Goal: Obtain resource: Download file/media

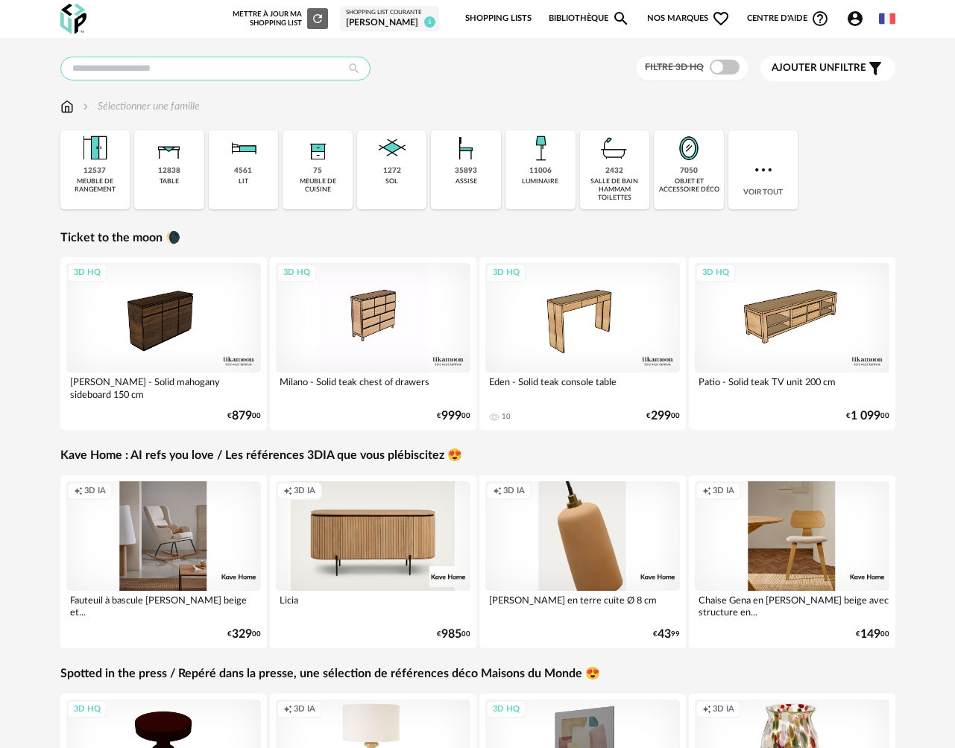
click at [197, 72] on input "text" at bounding box center [215, 69] width 310 height 24
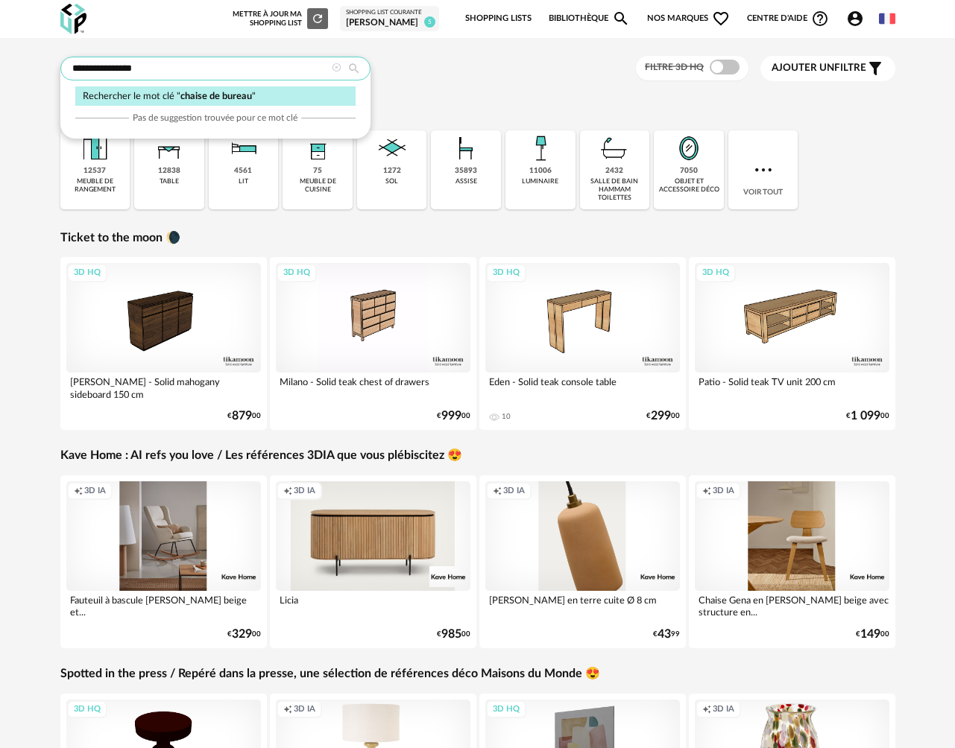
type input "**********"
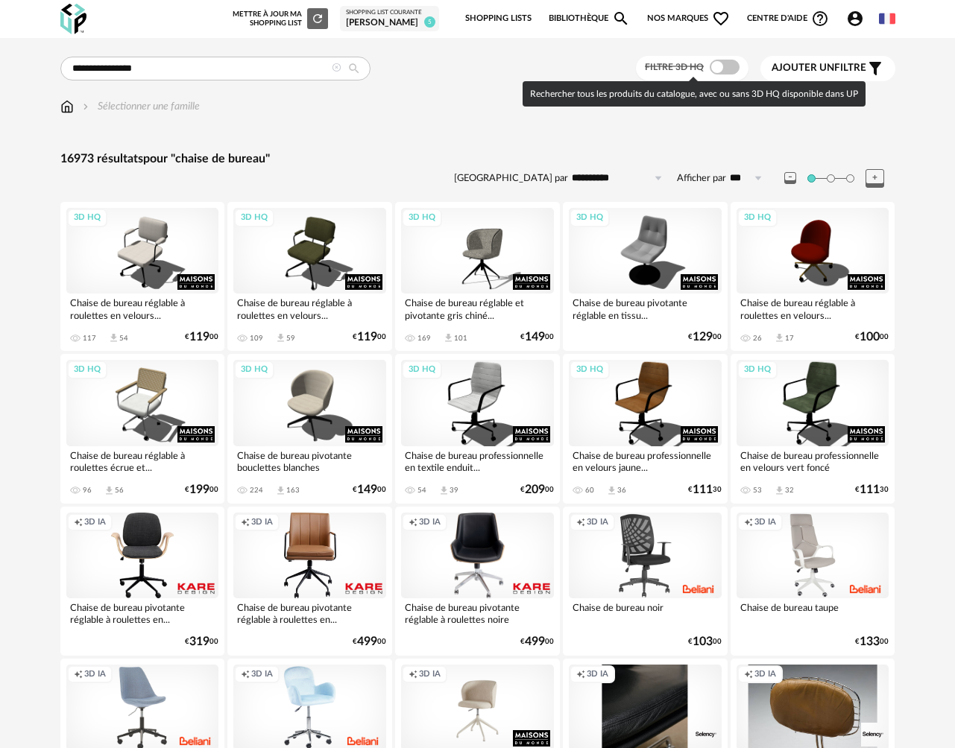
click at [726, 68] on span at bounding box center [725, 67] width 30 height 15
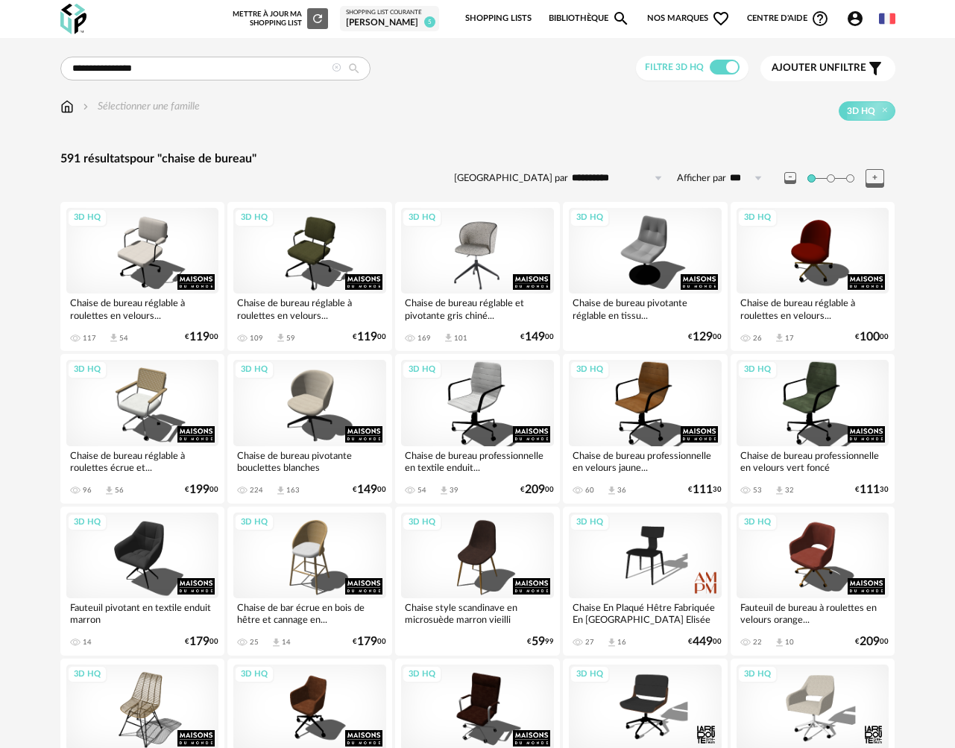
click at [484, 259] on div "3D HQ" at bounding box center [477, 251] width 153 height 86
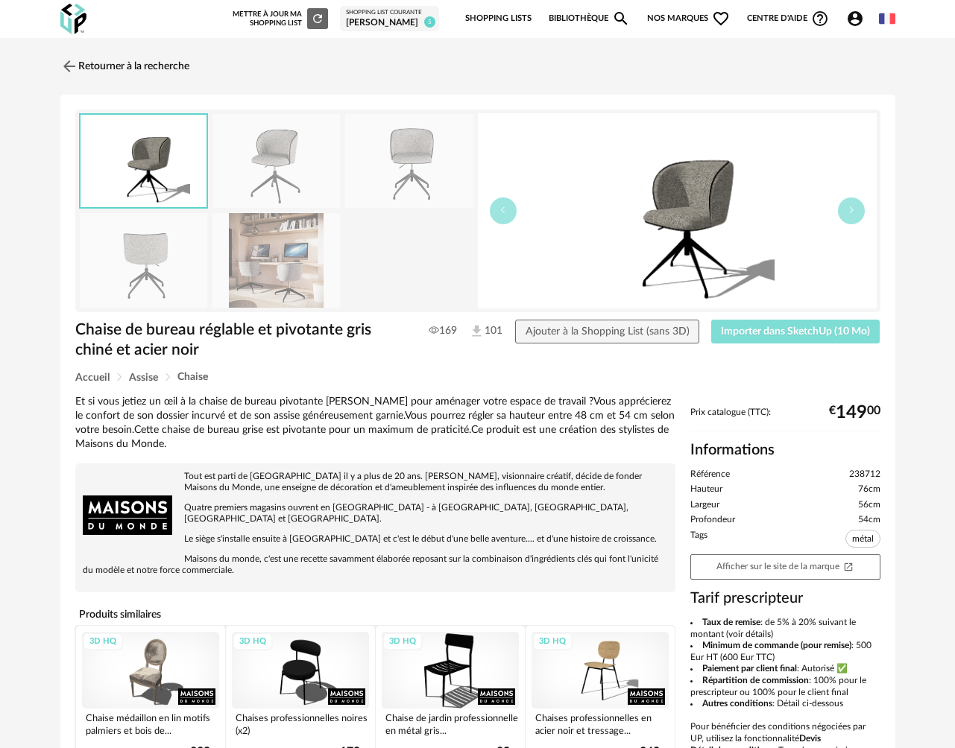
click at [769, 331] on span "Importer dans SketchUp (10 Mo)" at bounding box center [795, 332] width 149 height 10
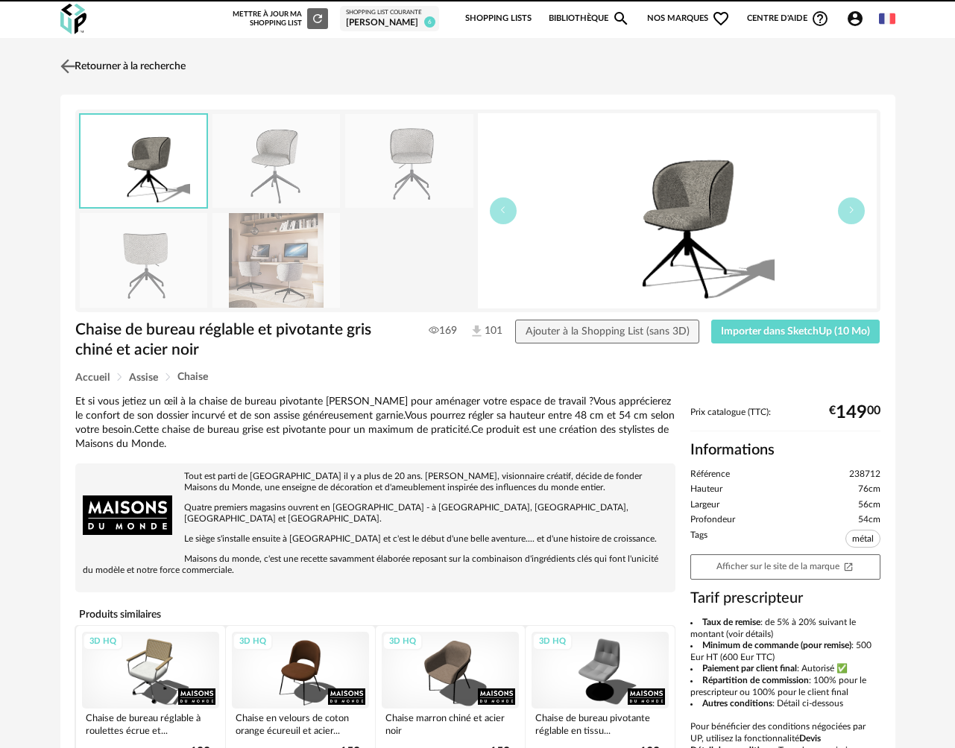
click at [130, 70] on link "Retourner à la recherche" at bounding box center [121, 66] width 129 height 33
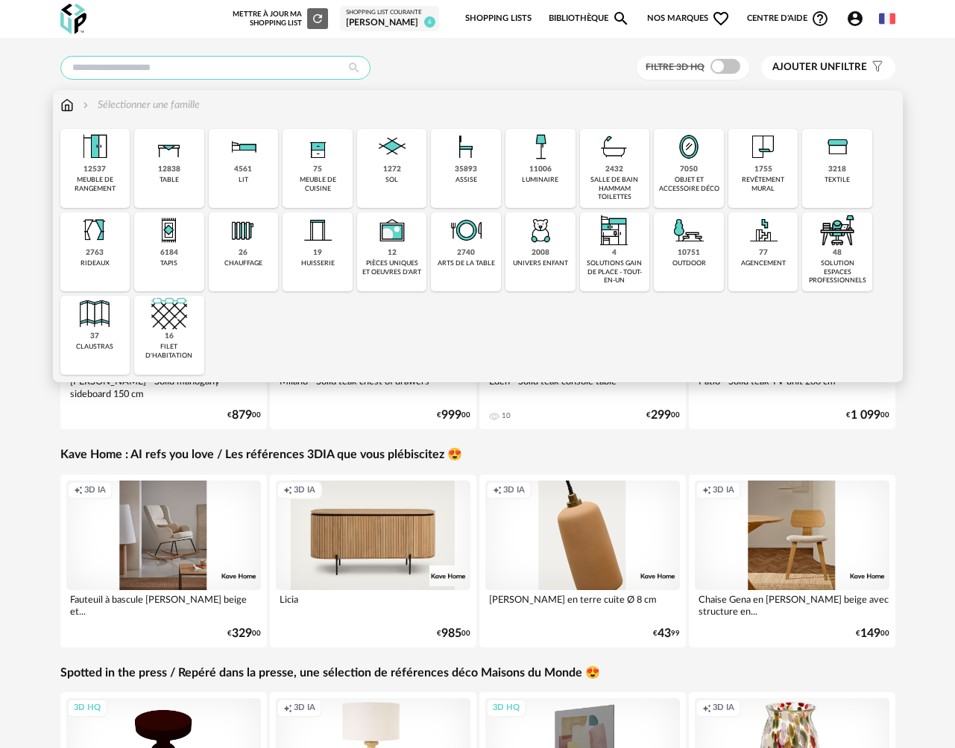
click at [137, 71] on input "text" at bounding box center [215, 68] width 310 height 24
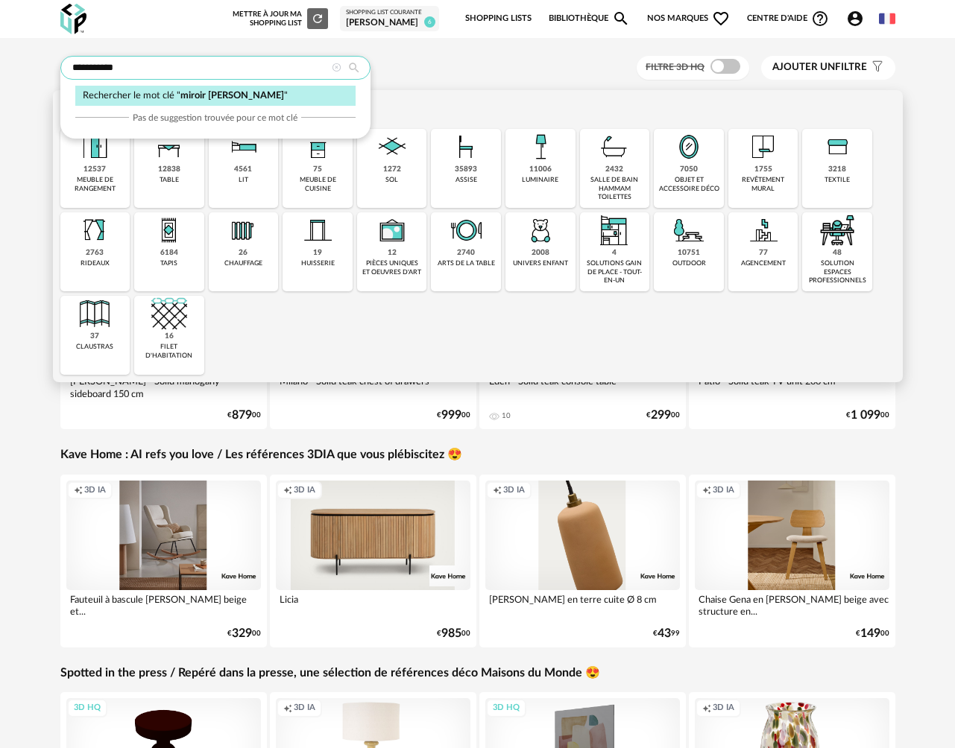
type input "**********"
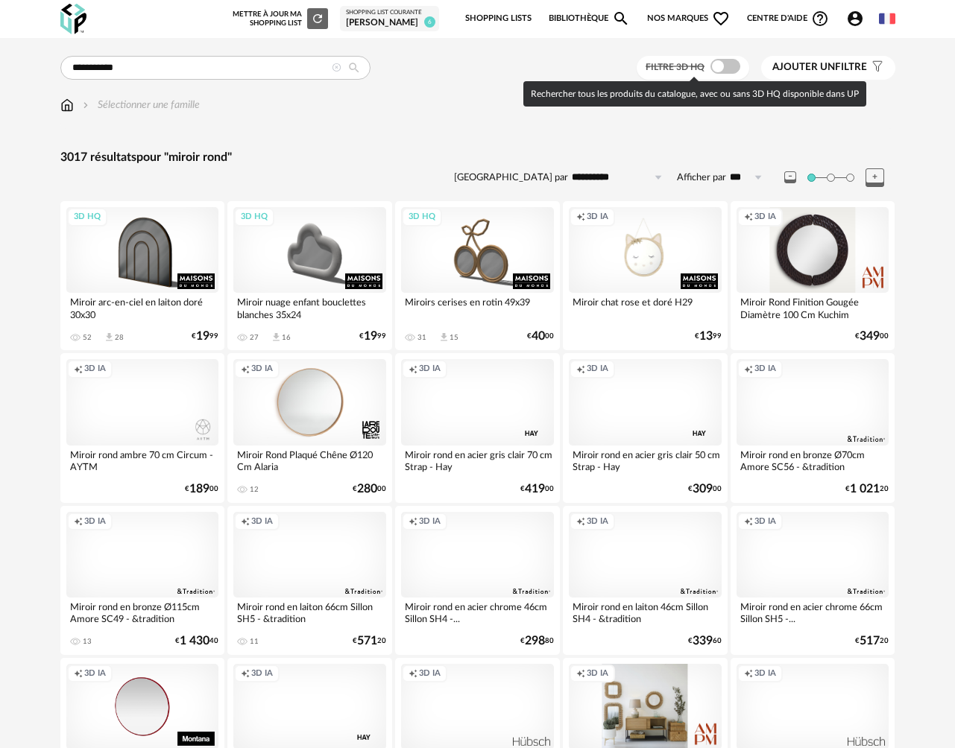
click at [727, 69] on span at bounding box center [725, 66] width 30 height 15
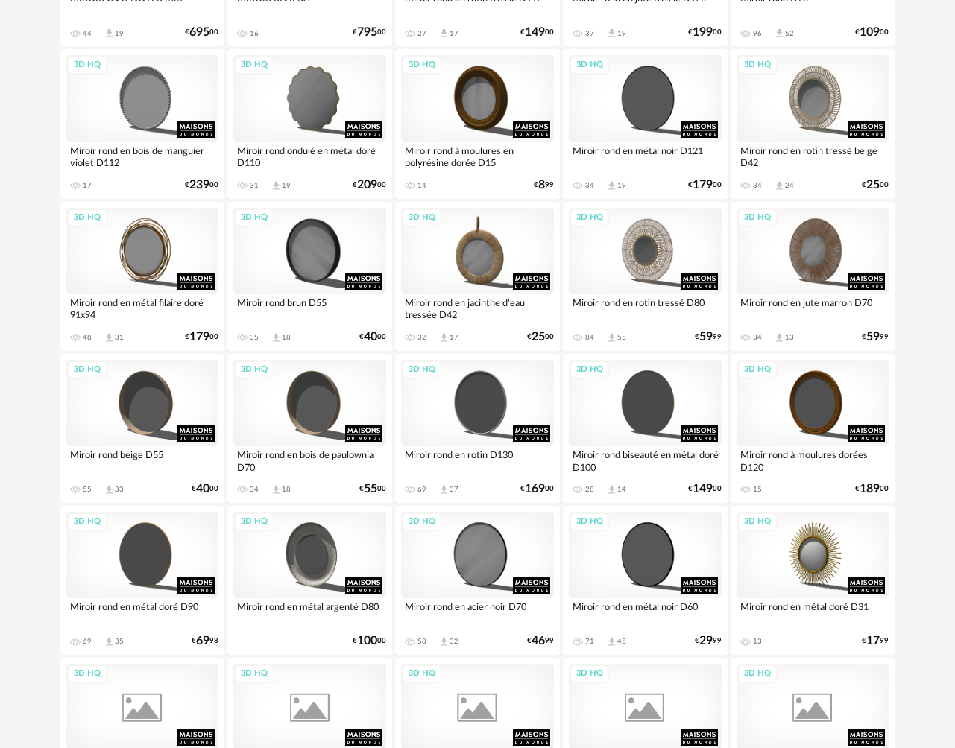
scroll to position [1133, 0]
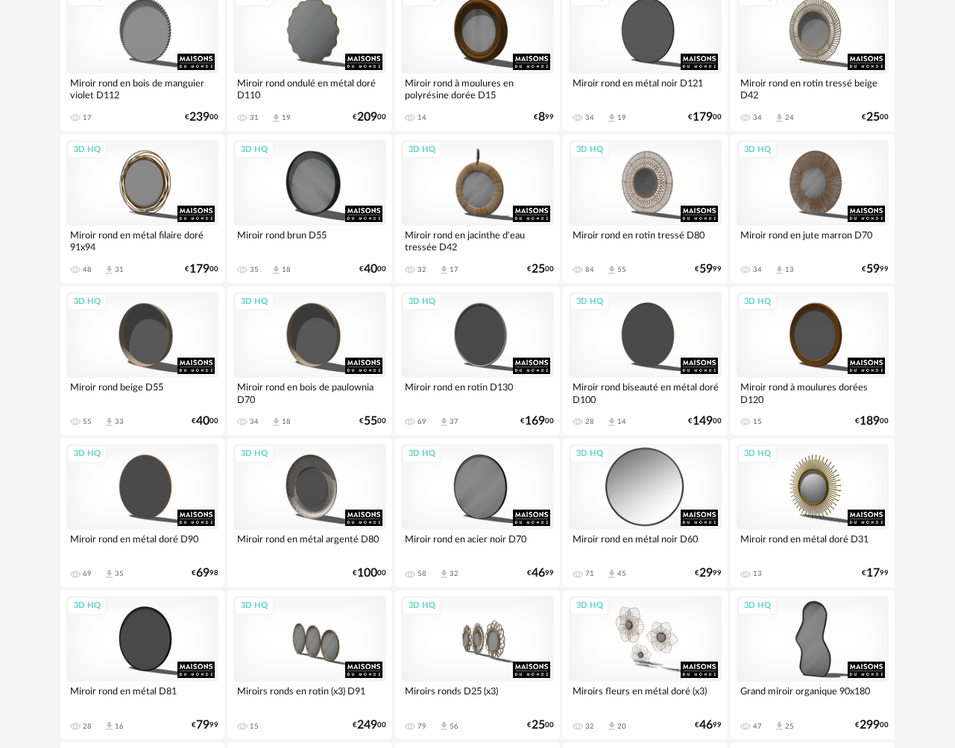
click at [650, 496] on div "3D HQ" at bounding box center [645, 487] width 153 height 86
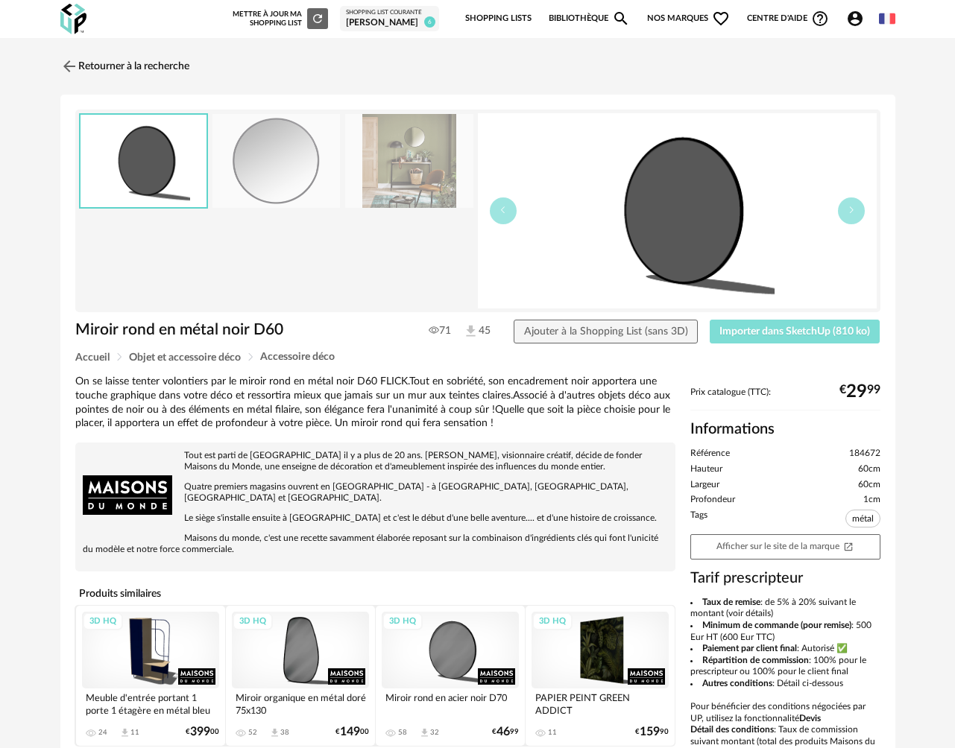
click at [762, 332] on span "Importer dans SketchUp (810 ko)" at bounding box center [794, 332] width 151 height 10
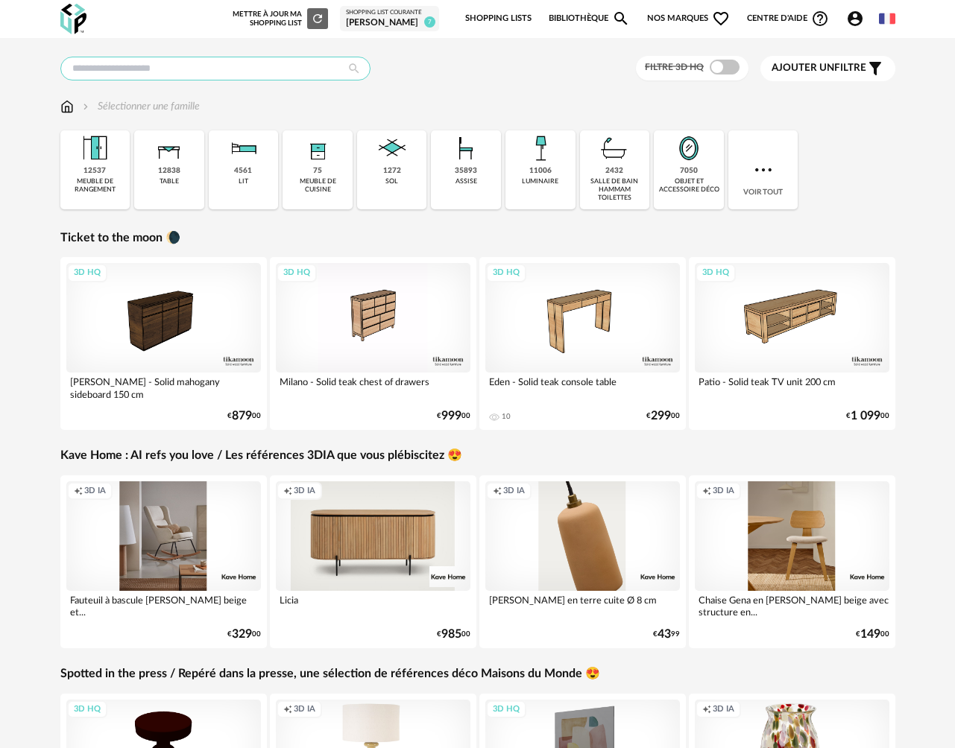
click at [209, 74] on input "text" at bounding box center [215, 69] width 310 height 24
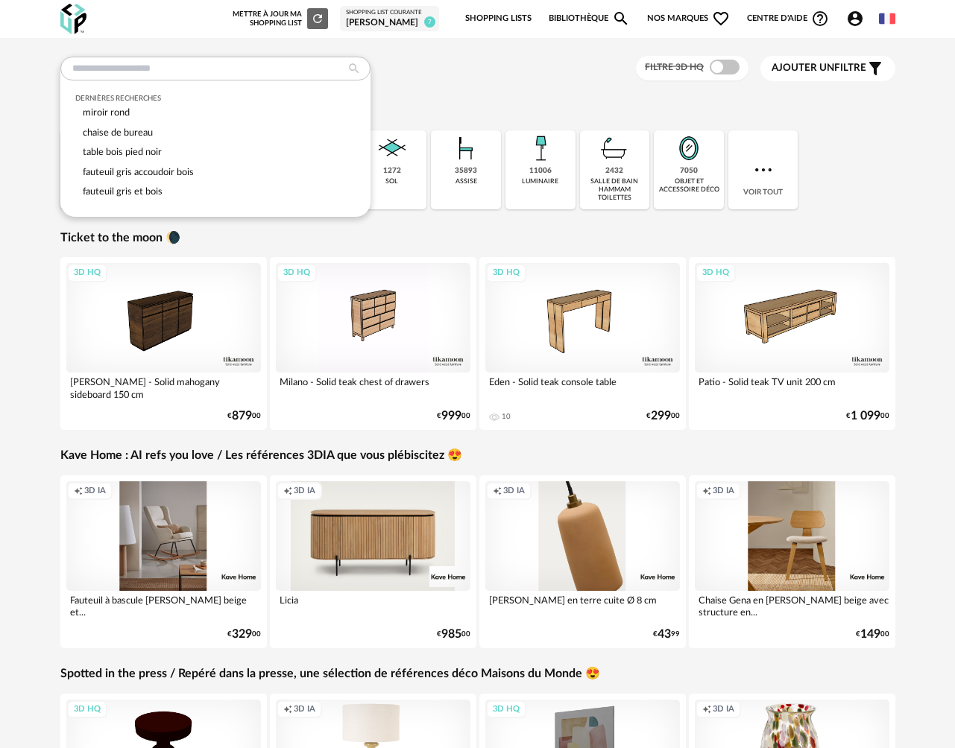
click at [46, 272] on div "Dernières recherches miroir rond chaise de bureau table bois pied noir fauteuil…" at bounding box center [477, 473] width 955 height 871
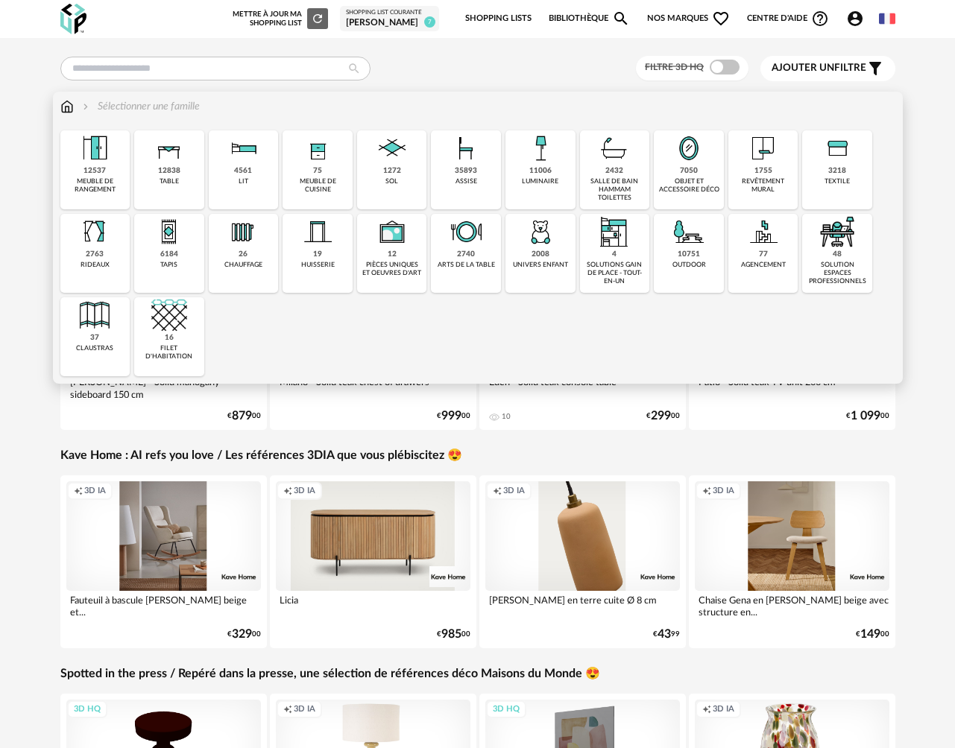
click at [93, 183] on div "meuble de rangement" at bounding box center [95, 185] width 61 height 17
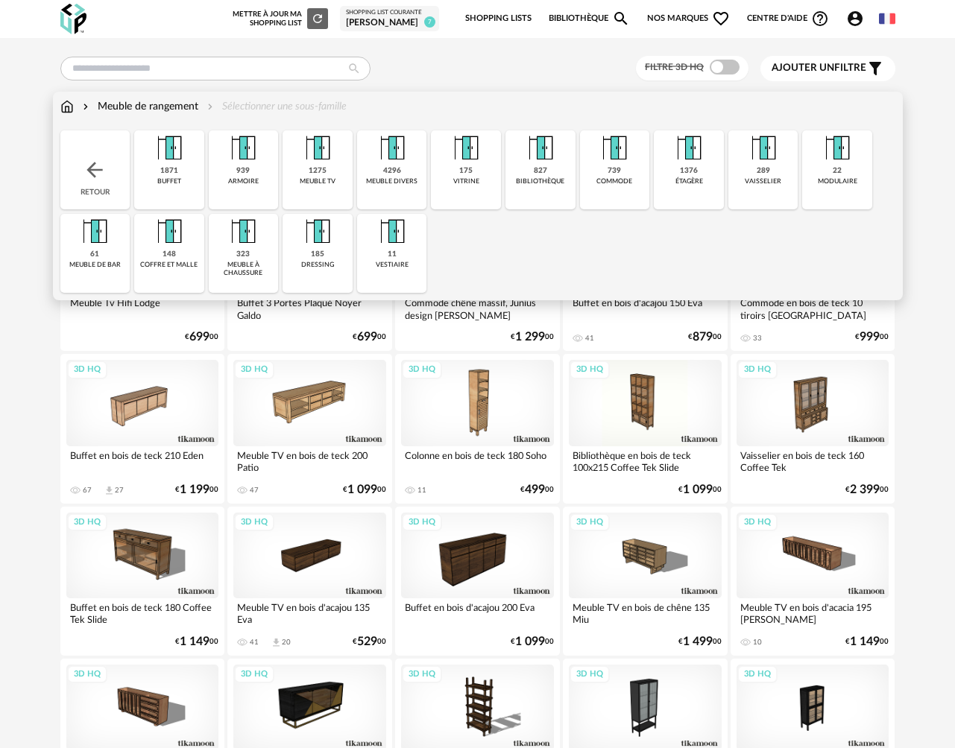
click at [90, 177] on img at bounding box center [95, 170] width 24 height 24
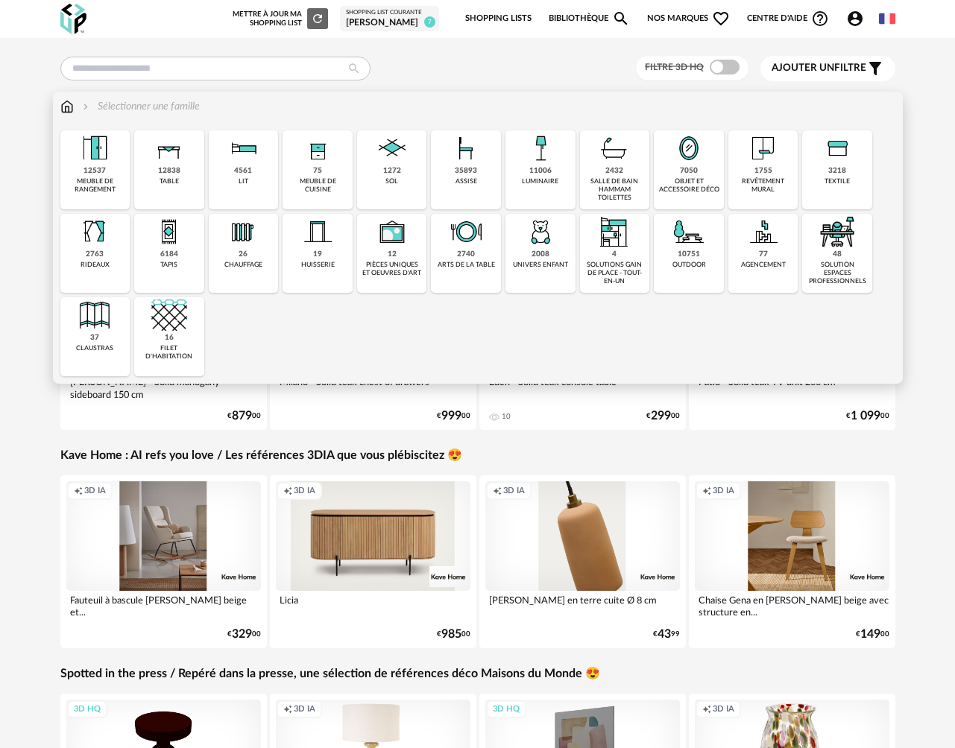
click at [605, 185] on div "salle de bain hammam toilettes" at bounding box center [614, 189] width 61 height 25
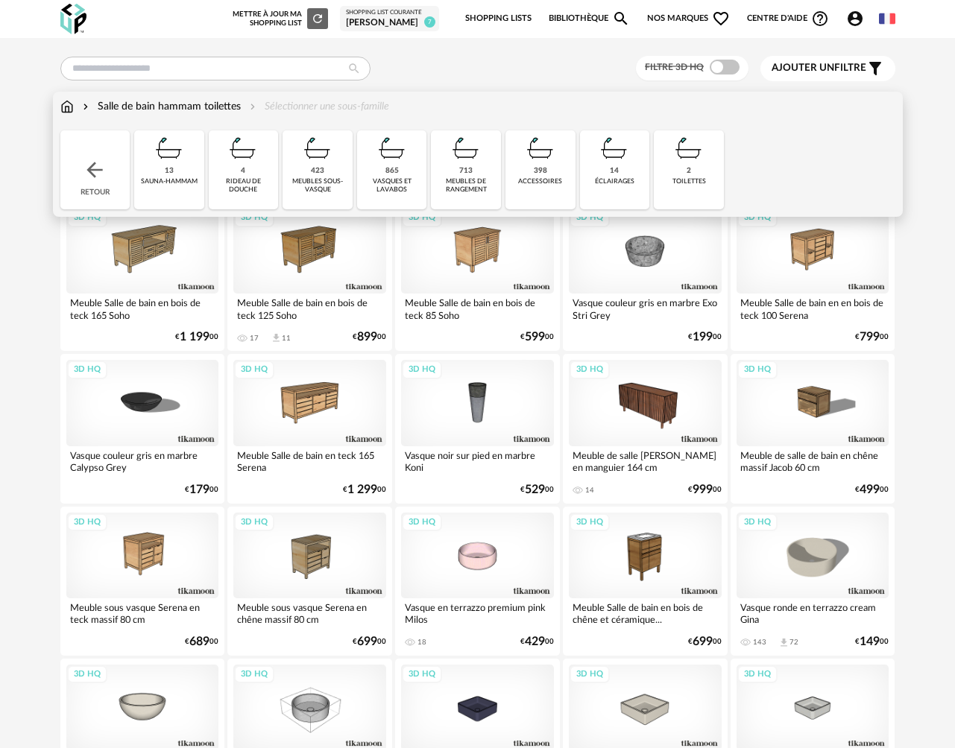
click at [316, 179] on div "meubles sous-vasque" at bounding box center [317, 185] width 61 height 17
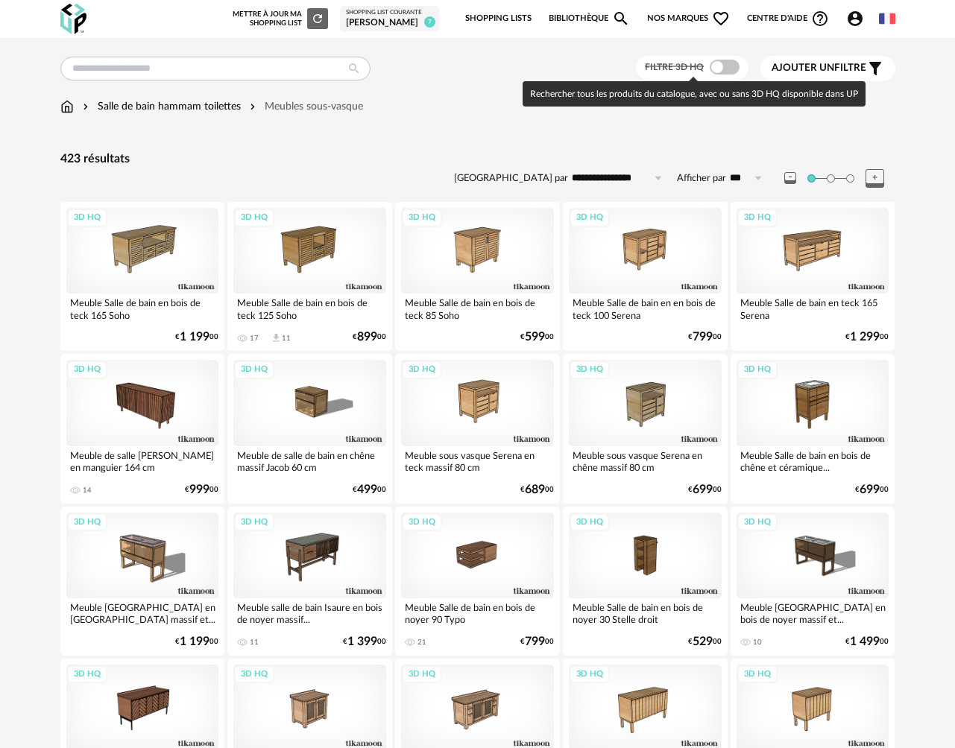
click at [727, 69] on span at bounding box center [725, 67] width 30 height 15
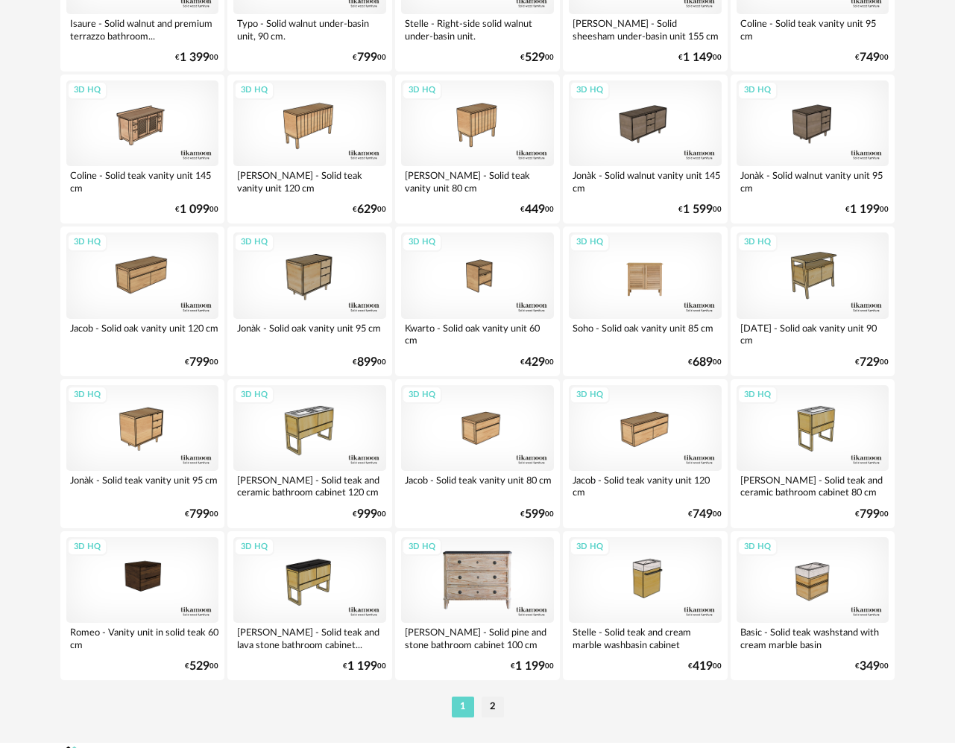
scroll to position [2579, 0]
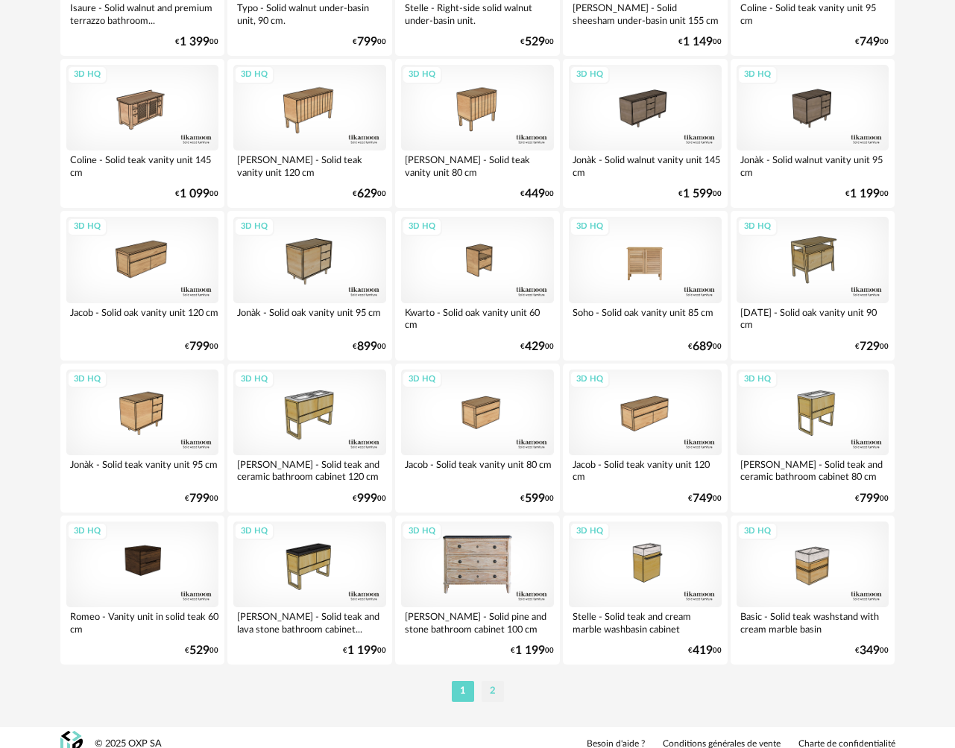
click at [488, 690] on li "2" at bounding box center [493, 691] width 22 height 21
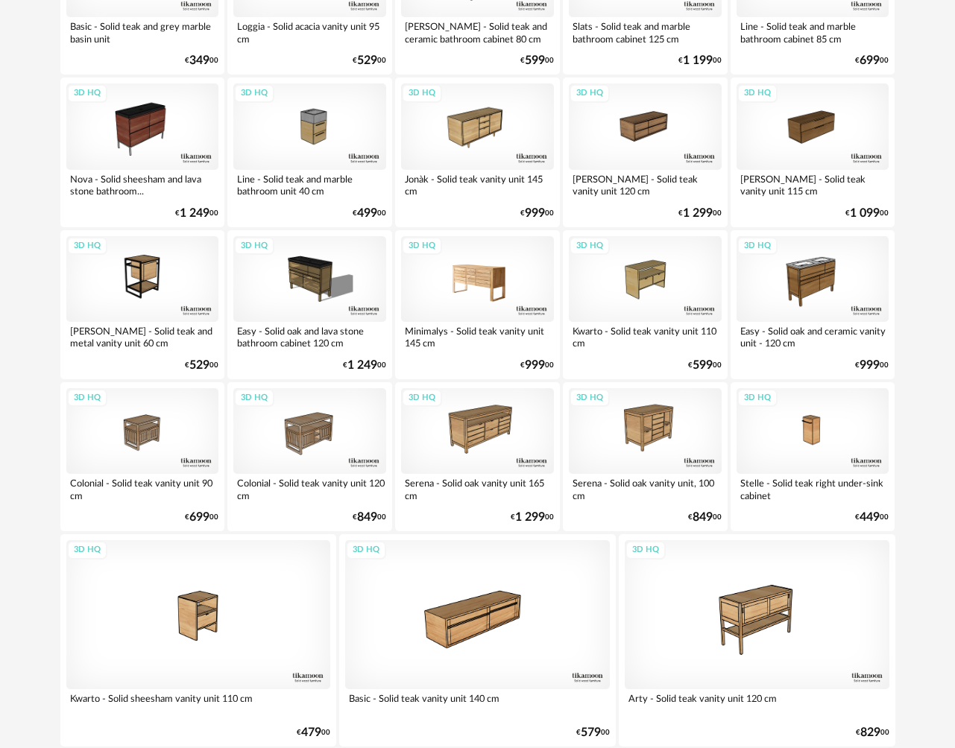
scroll to position [371, 0]
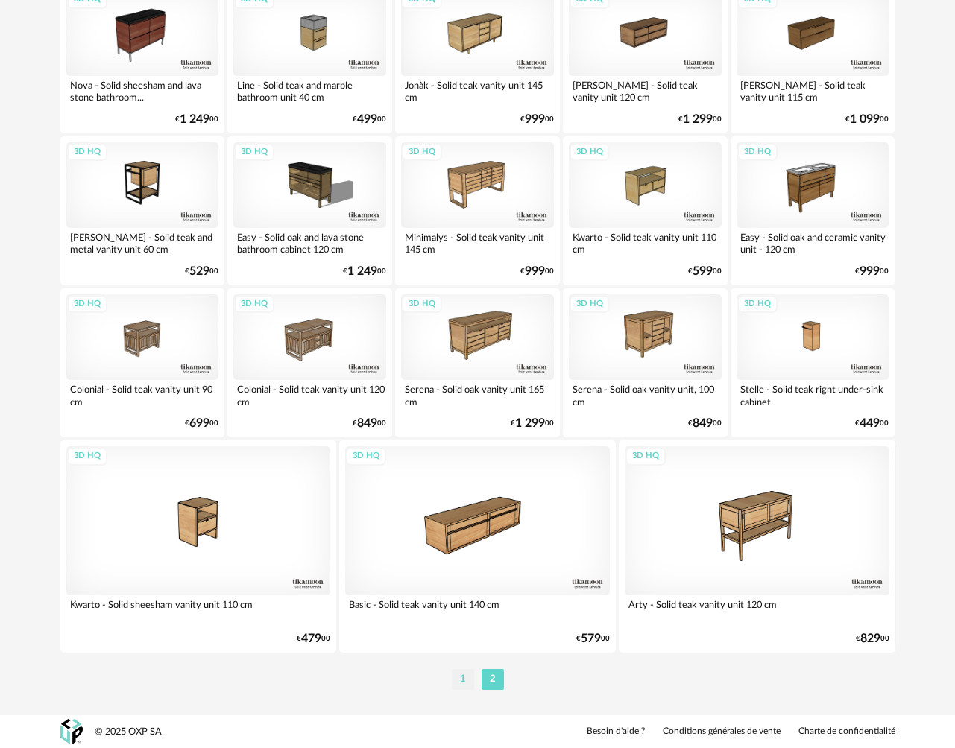
click at [459, 681] on li "1" at bounding box center [463, 679] width 22 height 21
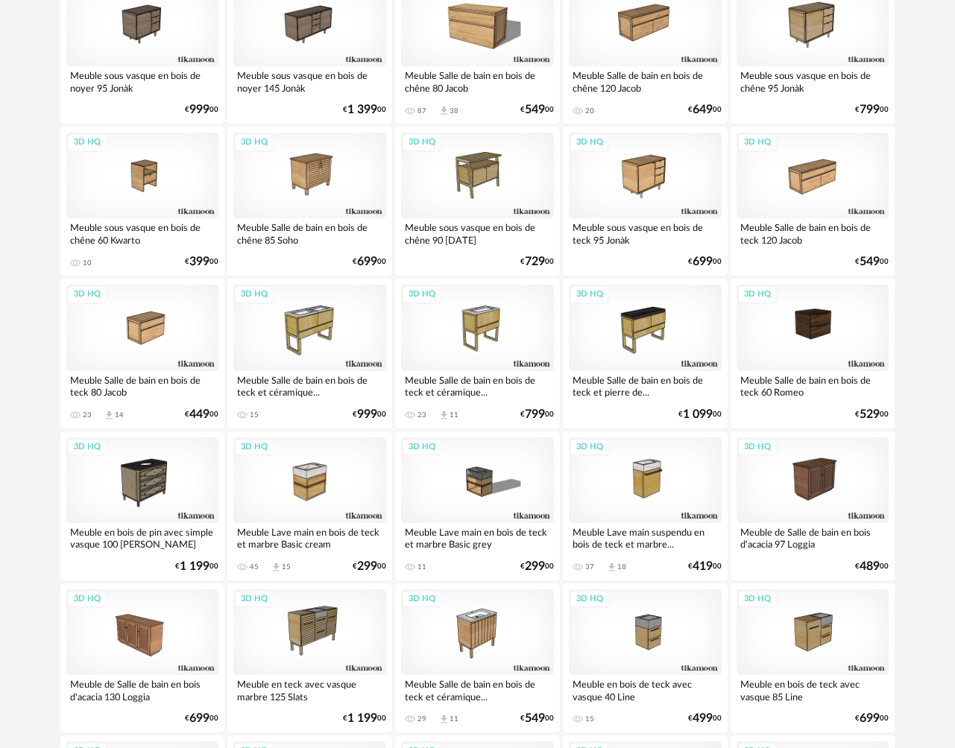
scroll to position [824, 0]
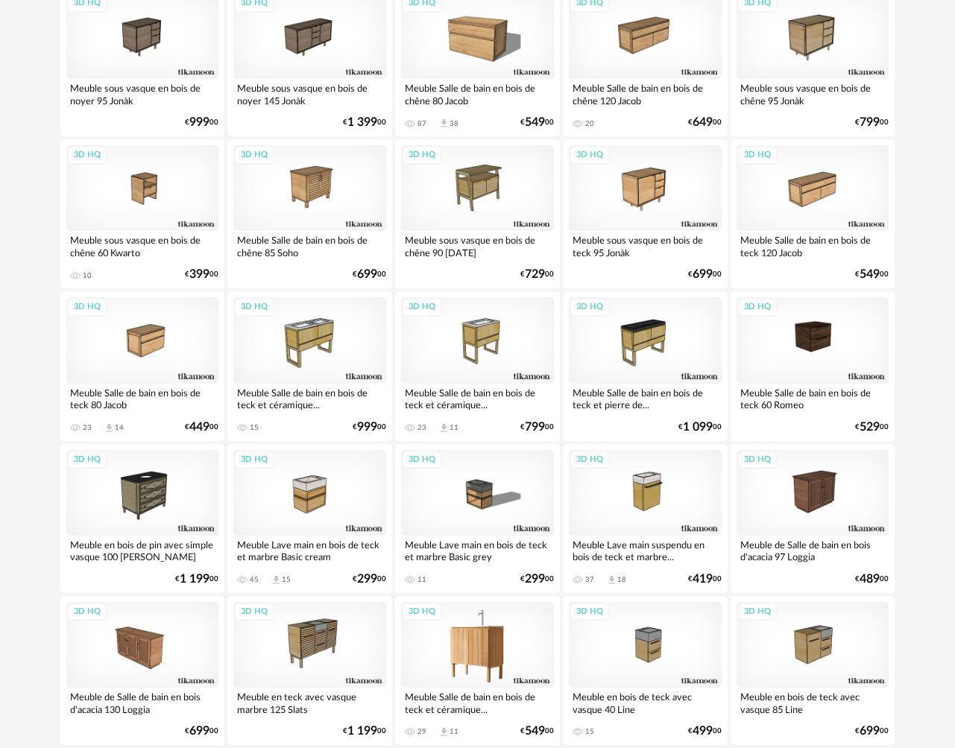
click at [487, 667] on div "3D HQ" at bounding box center [477, 645] width 153 height 86
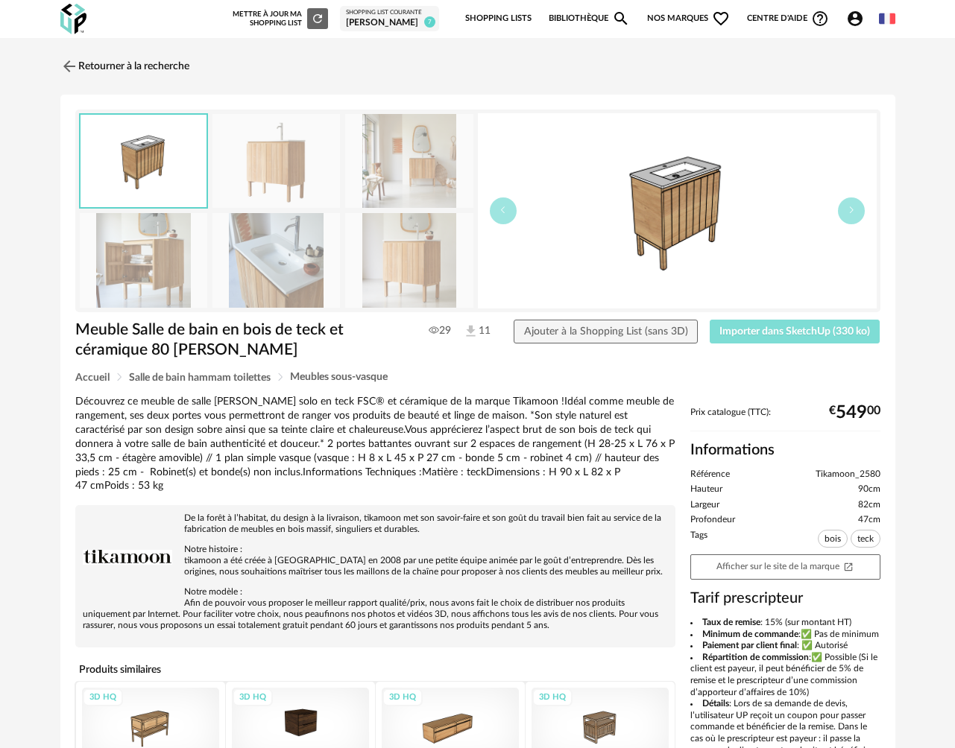
click at [730, 330] on span "Importer dans SketchUp (330 ko)" at bounding box center [794, 332] width 151 height 10
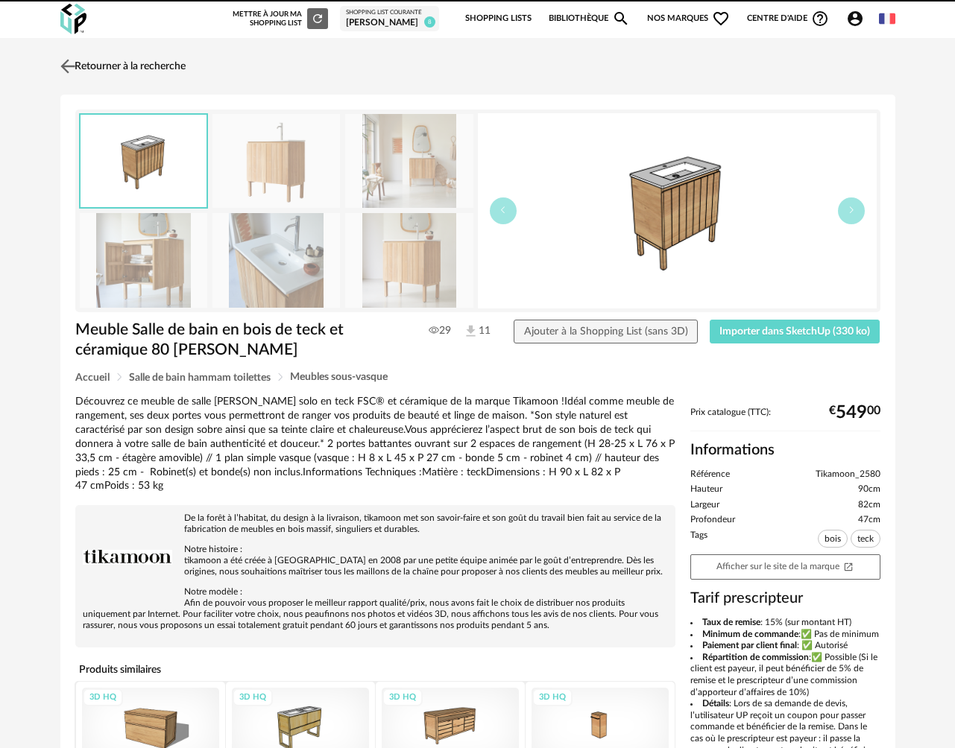
click at [140, 66] on link "Retourner à la recherche" at bounding box center [121, 66] width 129 height 33
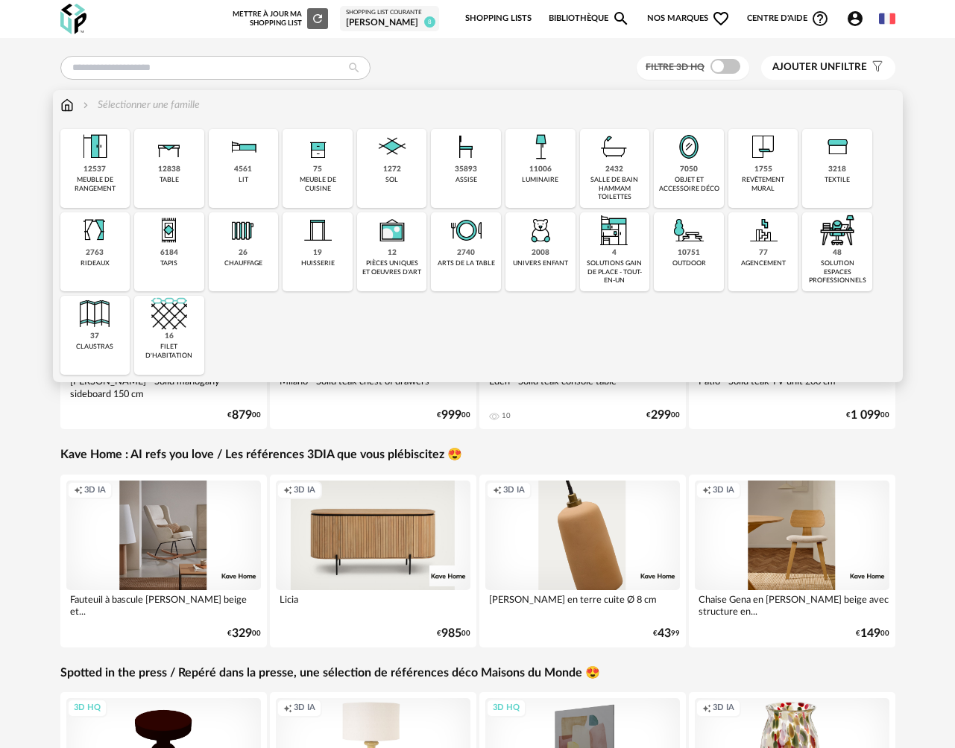
click at [614, 191] on div "salle de bain hammam toilettes" at bounding box center [614, 188] width 61 height 25
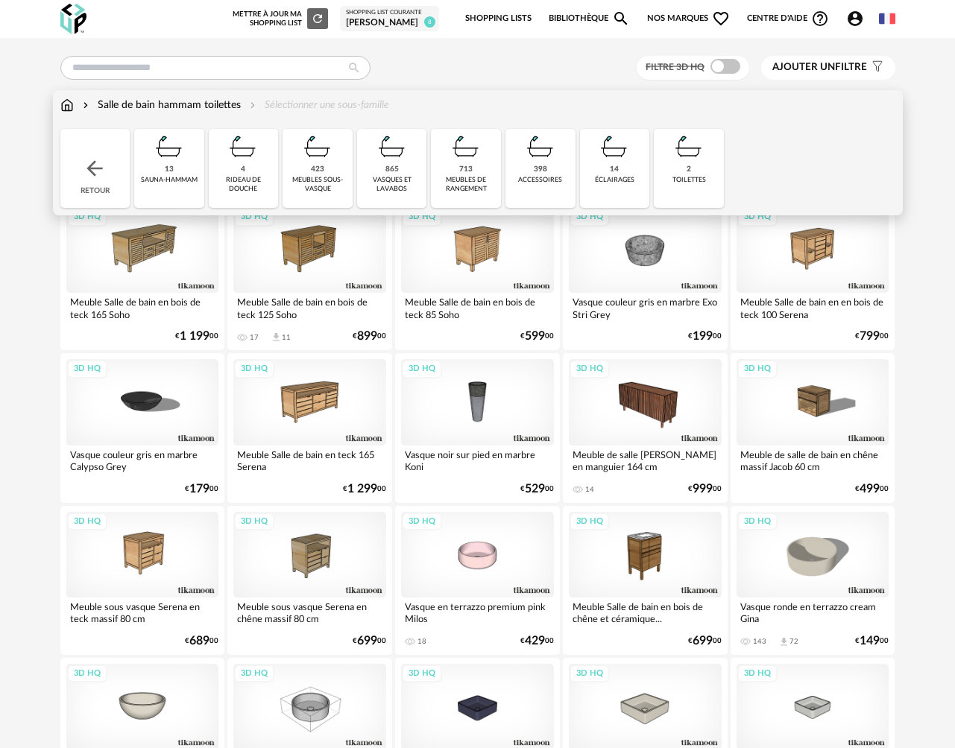
click at [551, 171] on div "398 accessoires" at bounding box center [540, 168] width 70 height 79
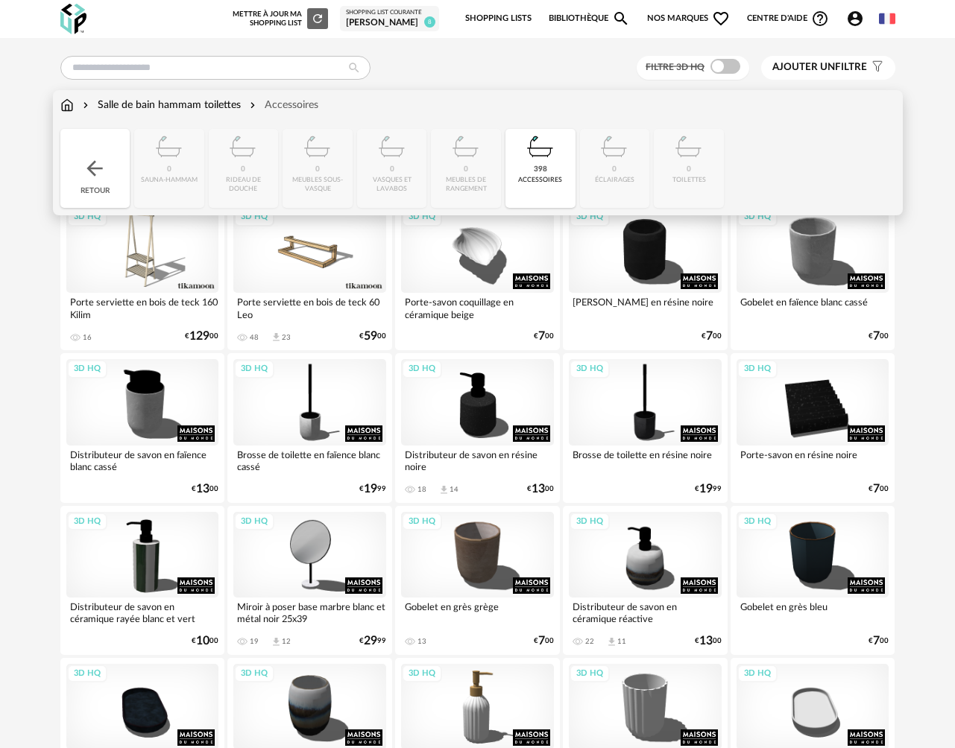
click at [181, 178] on div "Close icon Retour 0 sauna-hammam 0 rideau de douche 0 meubles sous-vasque 0 vas…" at bounding box center [477, 168] width 835 height 79
click at [86, 182] on div "Retour" at bounding box center [95, 168] width 70 height 79
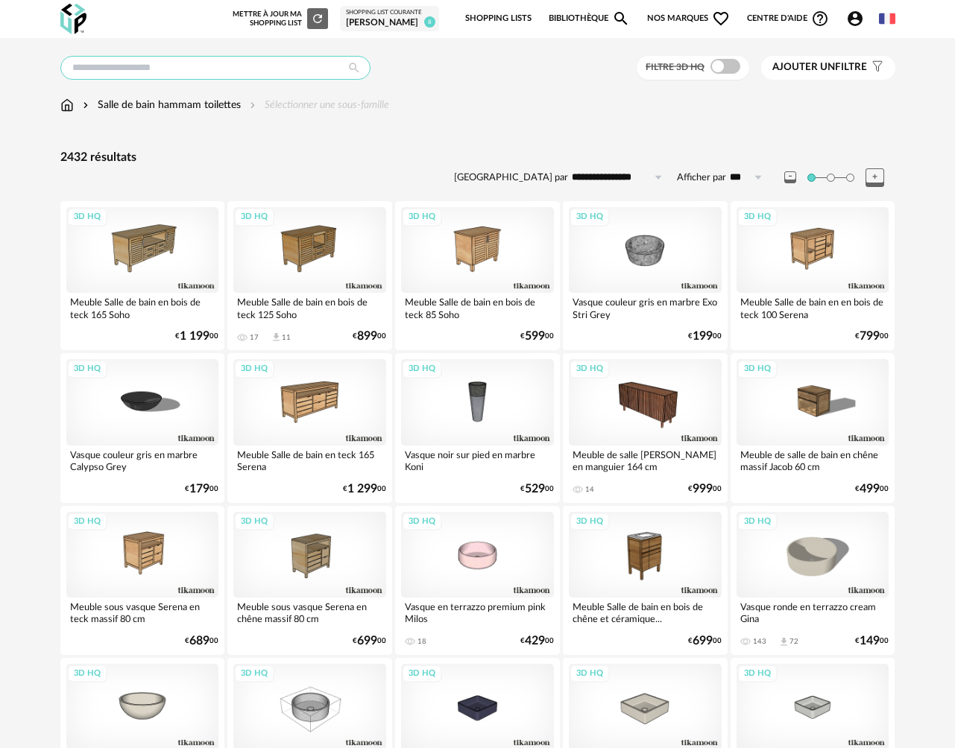
click at [158, 66] on input "text" at bounding box center [215, 68] width 310 height 24
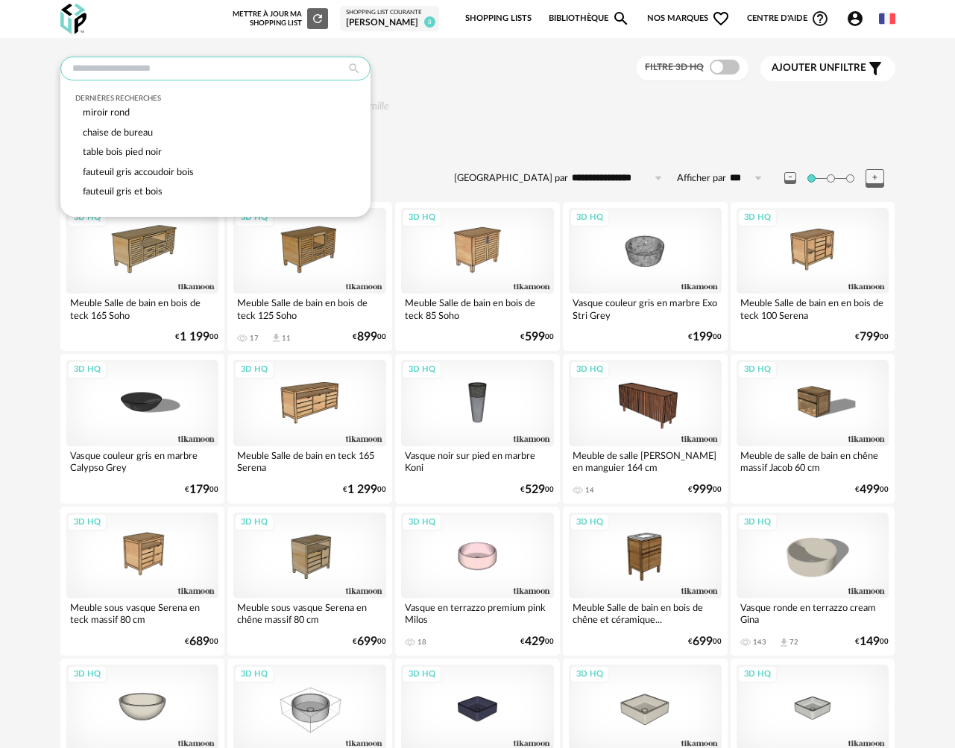
click at [138, 74] on input "text" at bounding box center [215, 69] width 310 height 24
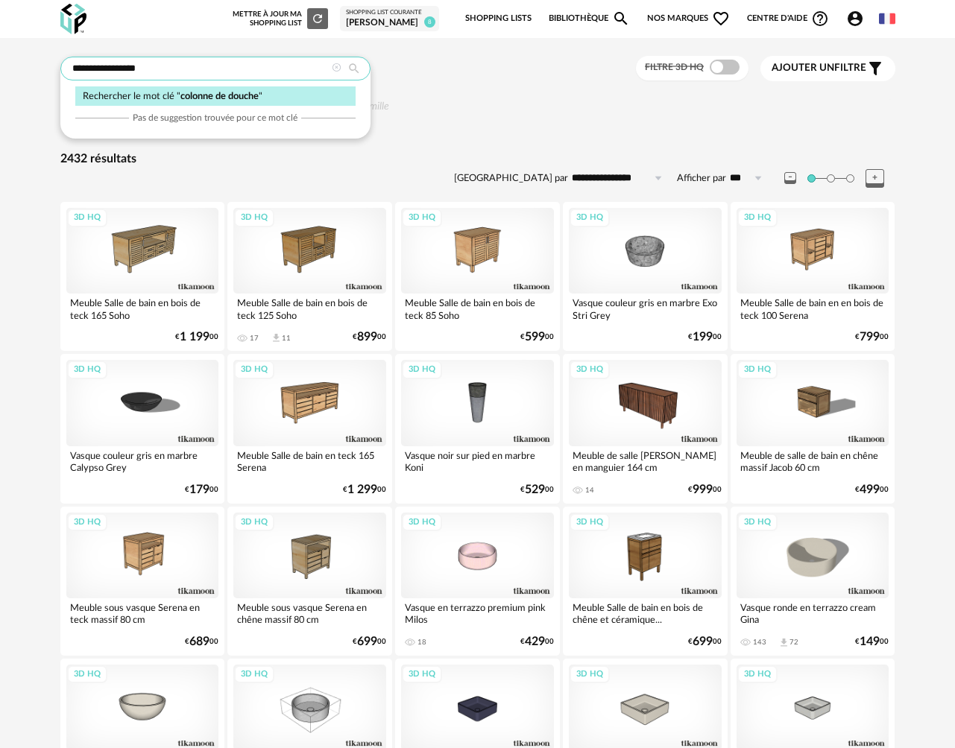
type input "**********"
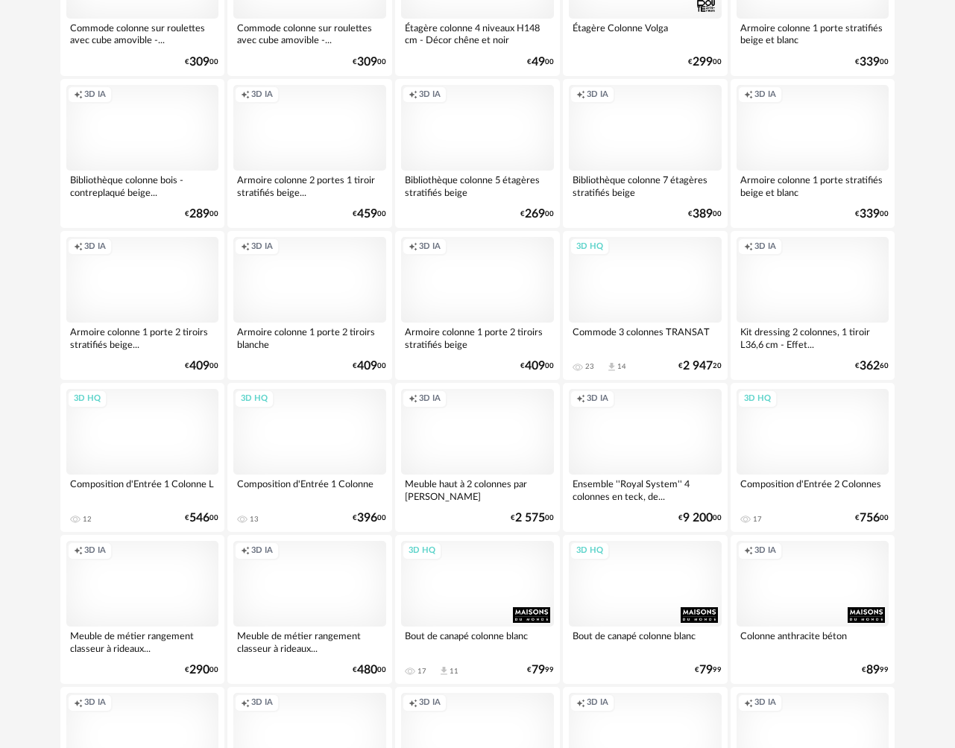
scroll to position [1492, 0]
